Goal: Register for event/course

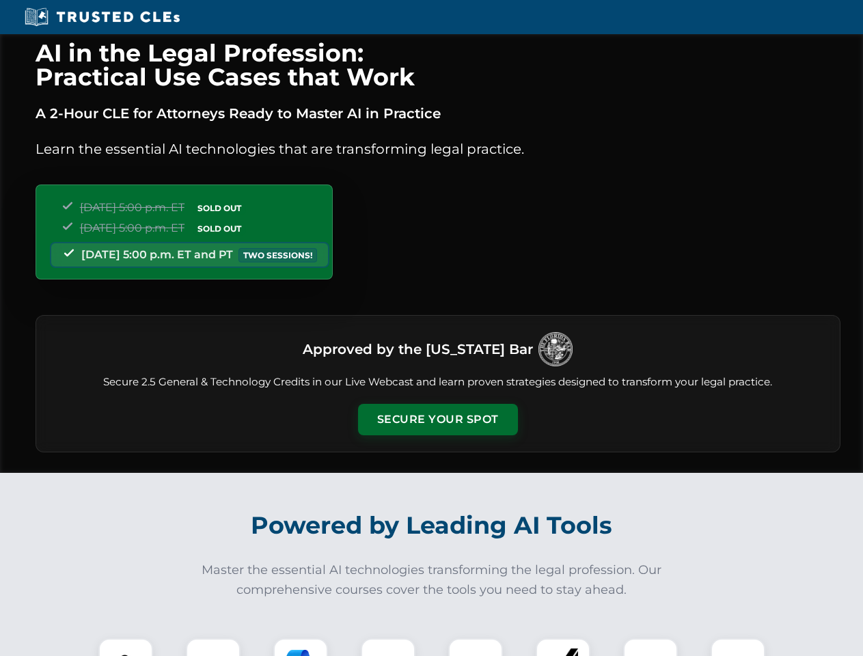
click at [437, 419] on button "Secure Your Spot" at bounding box center [438, 419] width 160 height 31
click at [126, 647] on img at bounding box center [126, 665] width 40 height 40
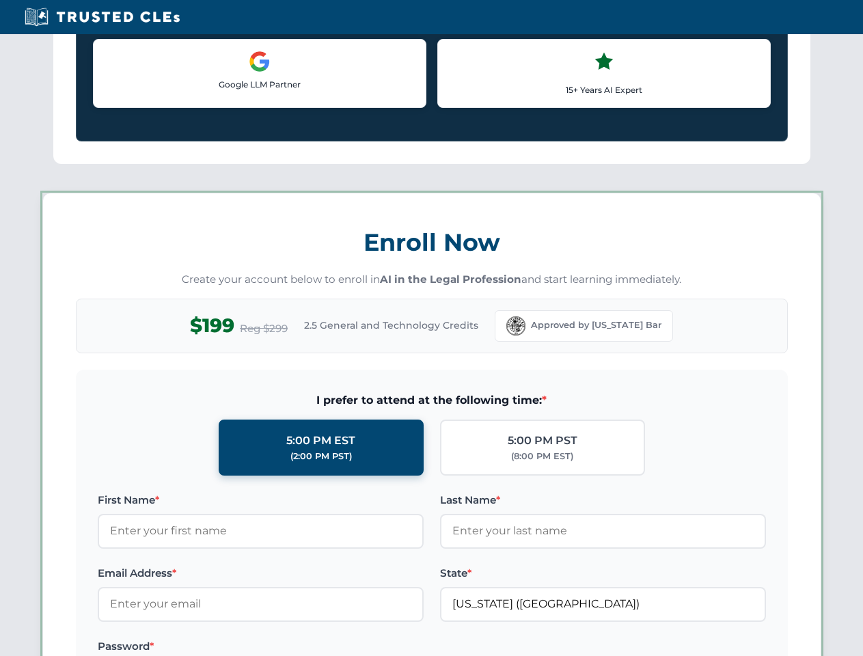
click at [301, 647] on label "Password *" at bounding box center [261, 646] width 326 height 16
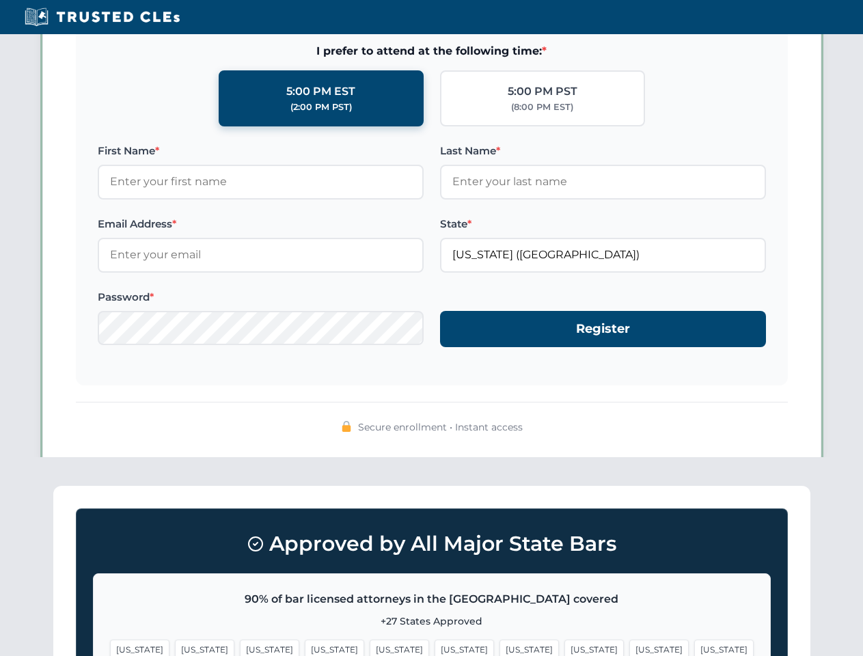
click at [629, 647] on span "[US_STATE]" at bounding box center [658, 649] width 59 height 20
